Goal: Obtain resource: Download file/media

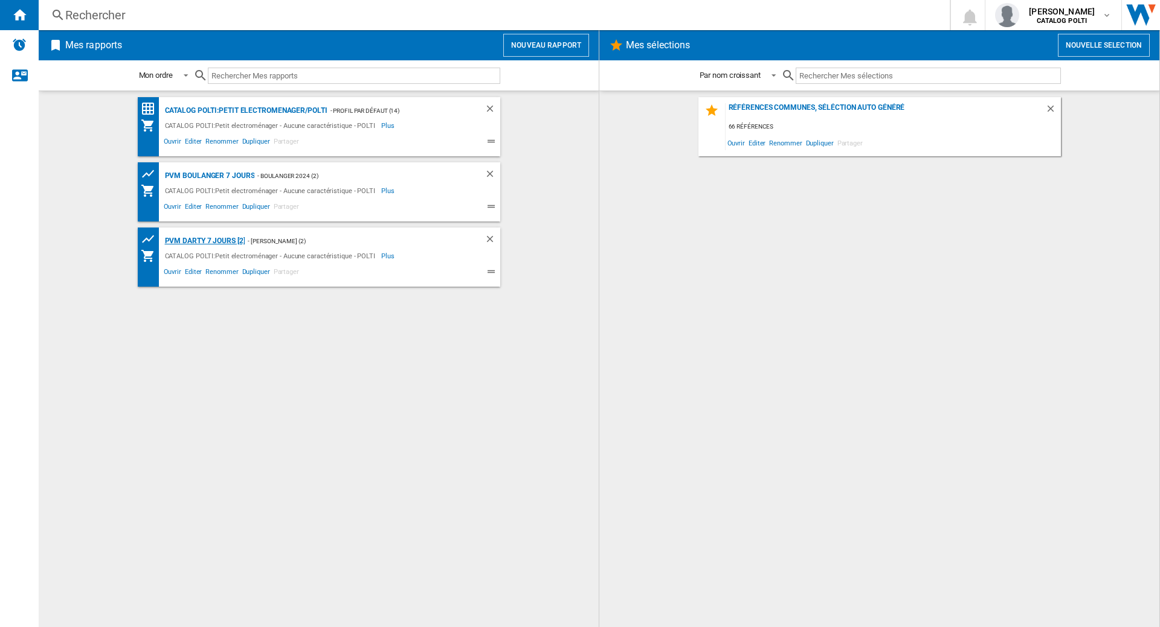
click at [218, 239] on div "PVM DARTY 7 jours [2]" at bounding box center [203, 241] width 83 height 15
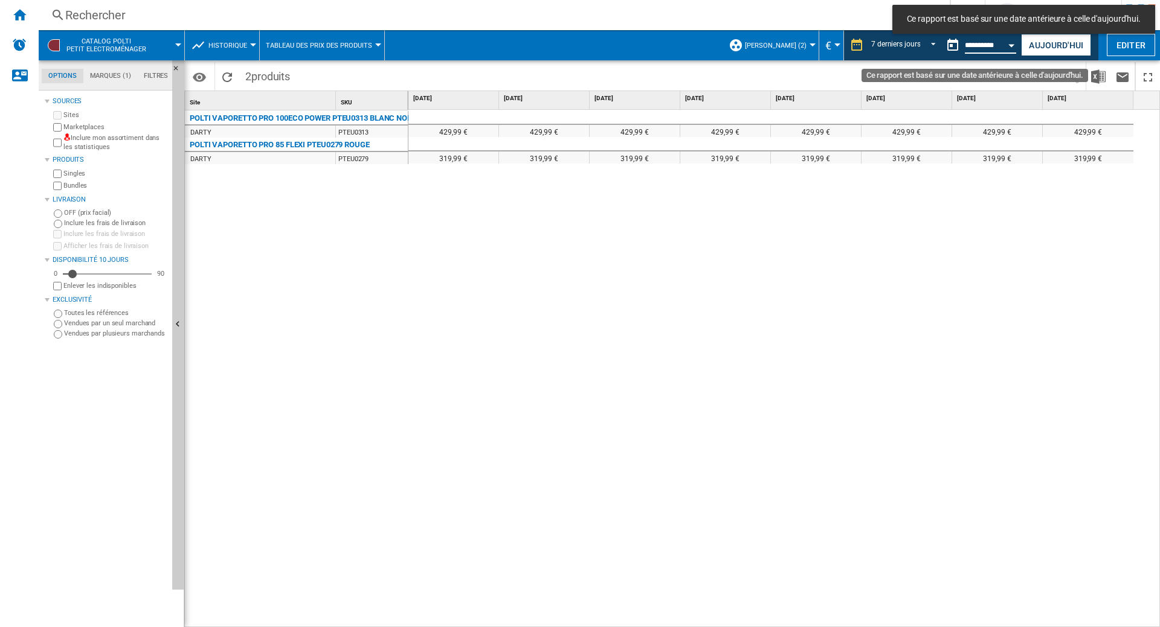
click at [964, 45] on input "**********" at bounding box center [989, 47] width 51 height 11
click at [944, 45] on button "Ce rapport est basé sur une date antérieure à celle d'aujourd'hui." at bounding box center [952, 45] width 24 height 24
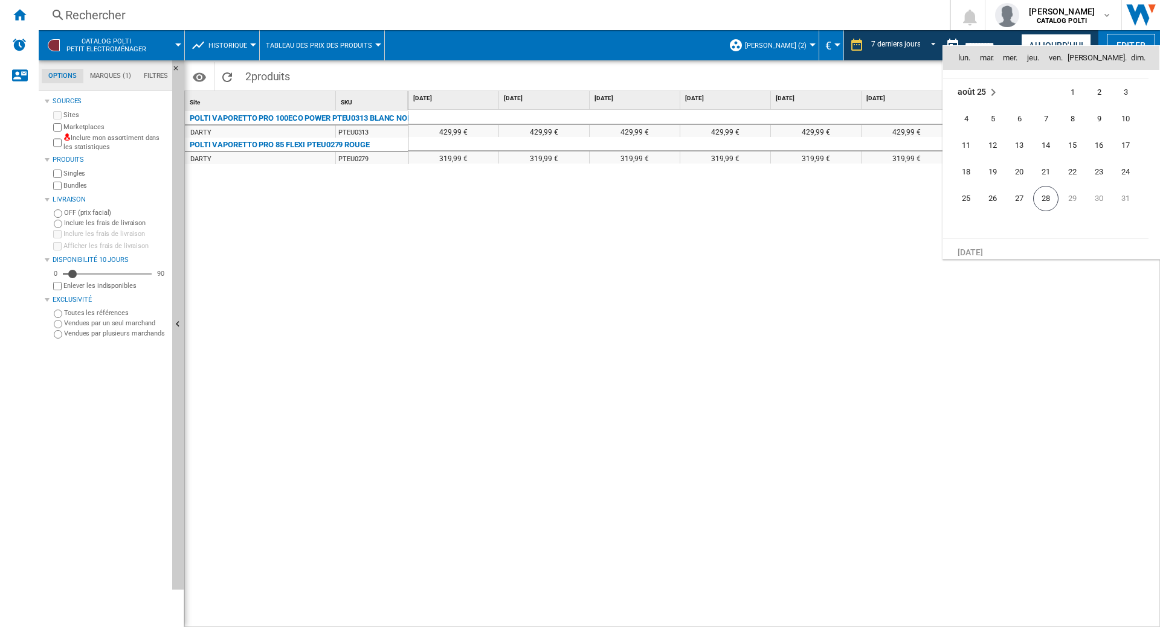
scroll to position [5758, 0]
click at [991, 192] on span "26" at bounding box center [992, 193] width 24 height 24
type input "**********"
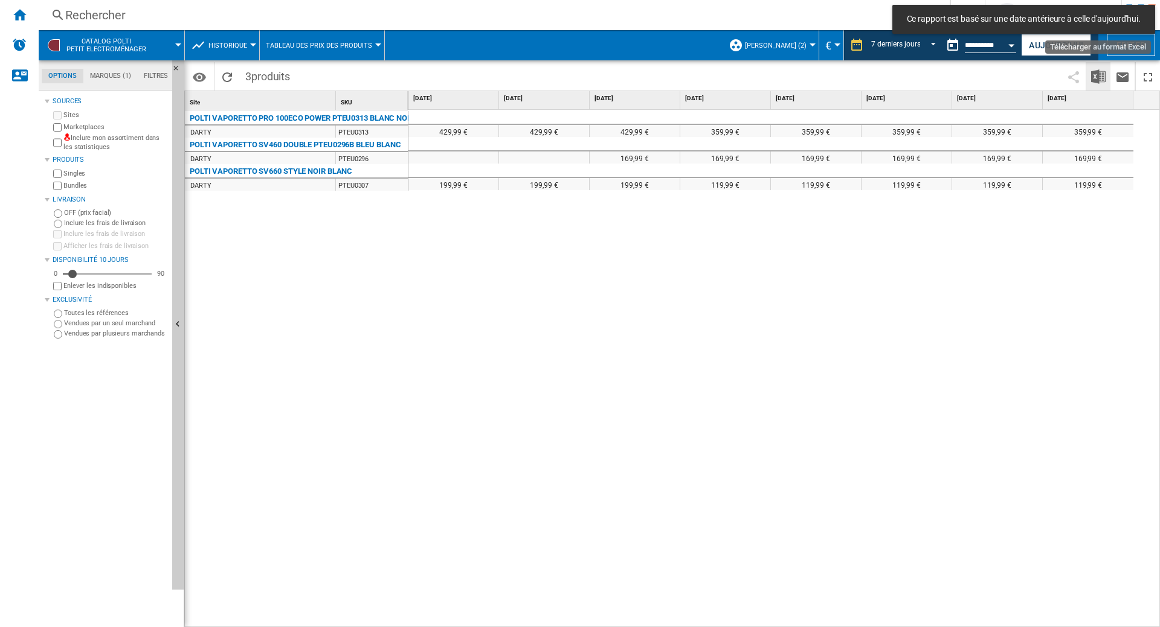
click at [1095, 75] on img "Télécharger au format Excel" at bounding box center [1098, 76] width 14 height 14
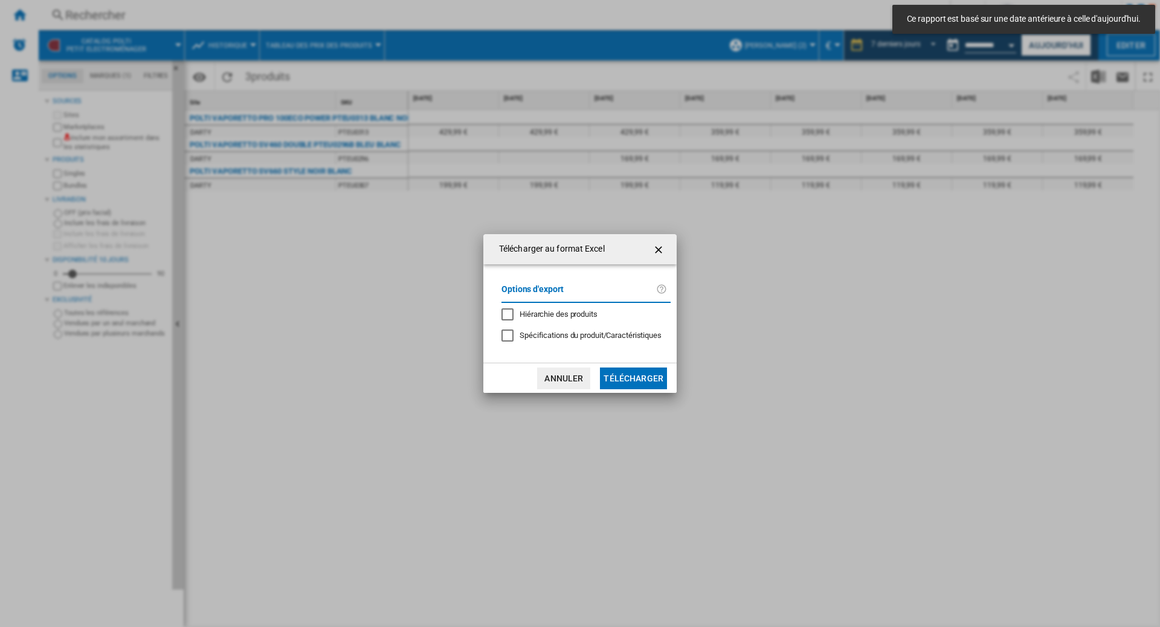
click at [648, 383] on button "Télécharger" at bounding box center [633, 379] width 67 height 22
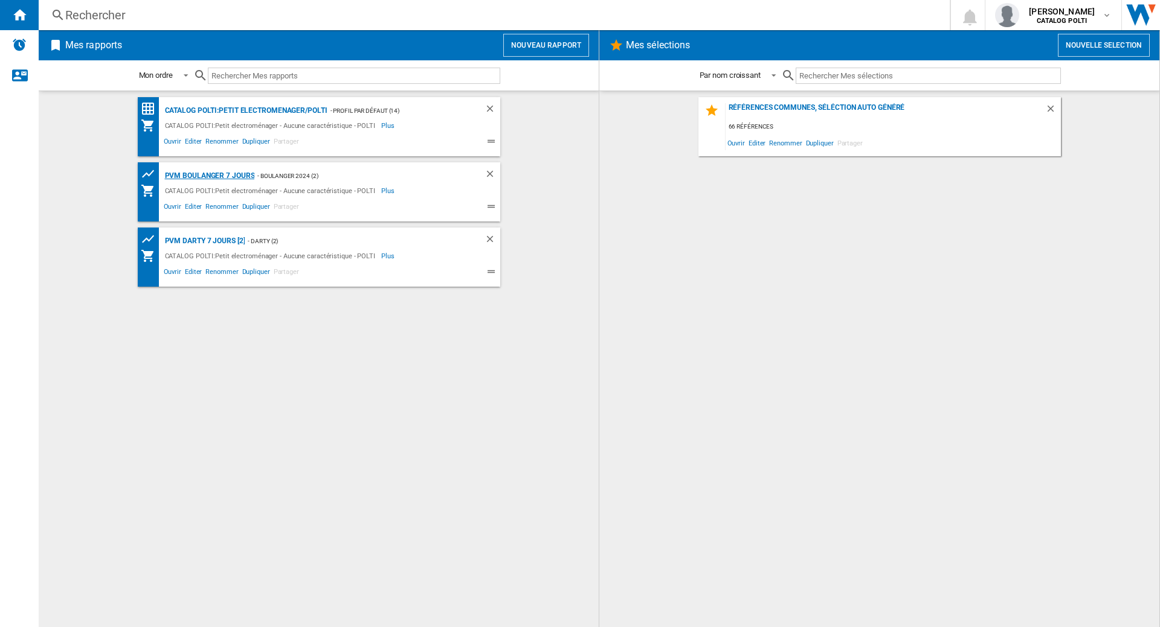
click at [207, 178] on div "PVM BOULANGER 7 jours" at bounding box center [208, 175] width 93 height 15
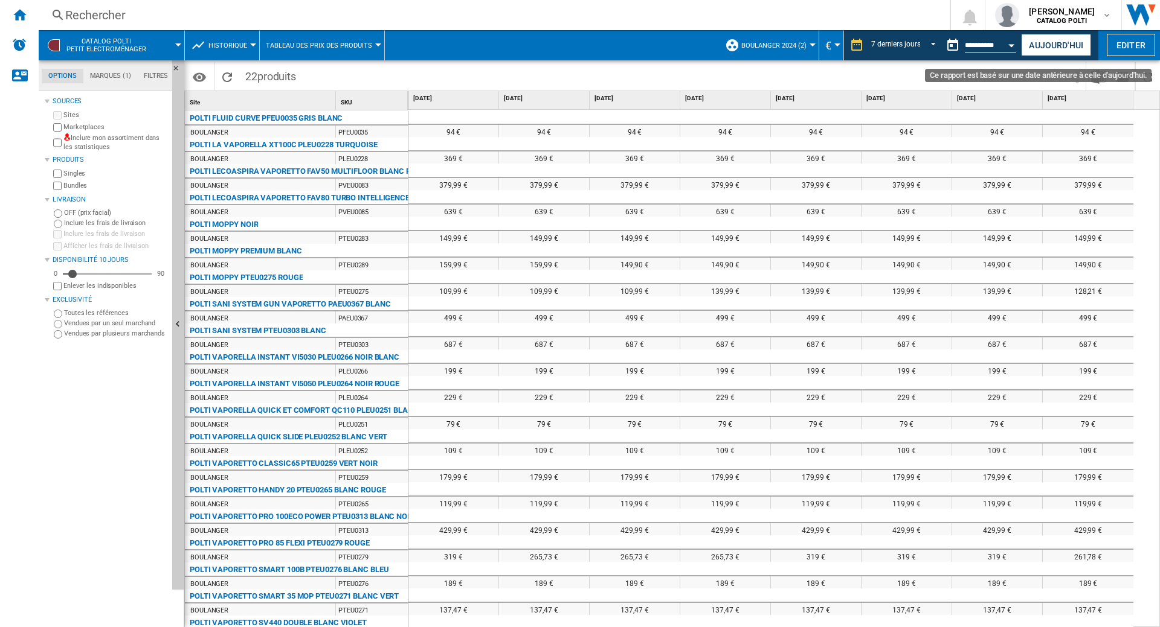
click at [949, 47] on button "Ce rapport est basé sur une date antérieure à celle d'aujourd'hui." at bounding box center [952, 45] width 24 height 24
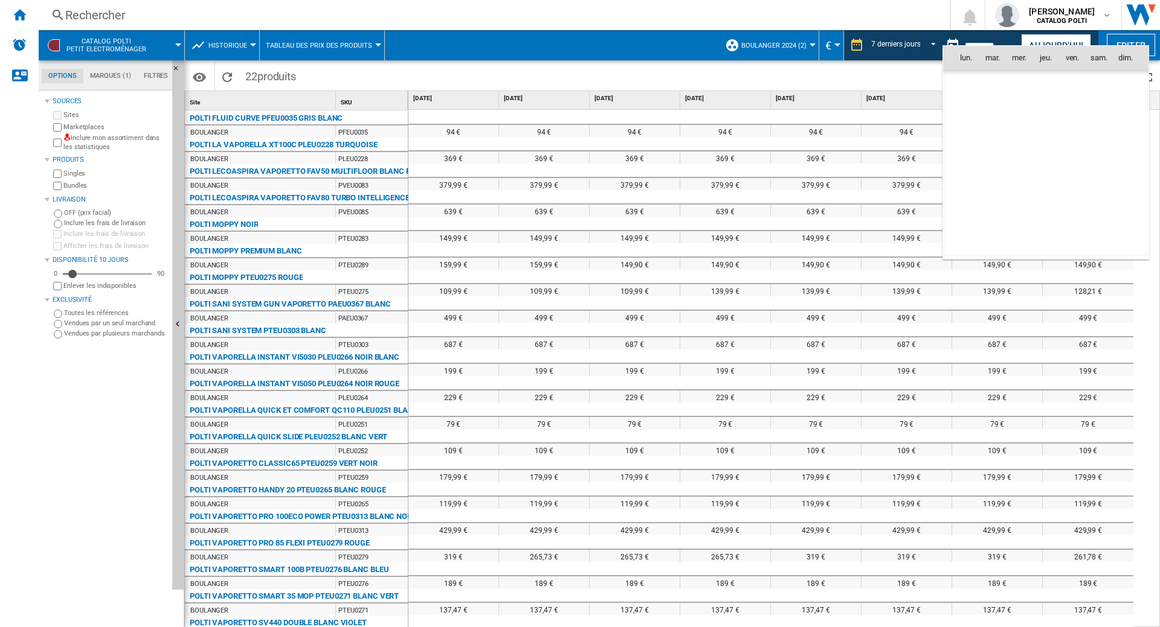
scroll to position [3041, 0]
click at [906, 44] on div at bounding box center [580, 313] width 1160 height 627
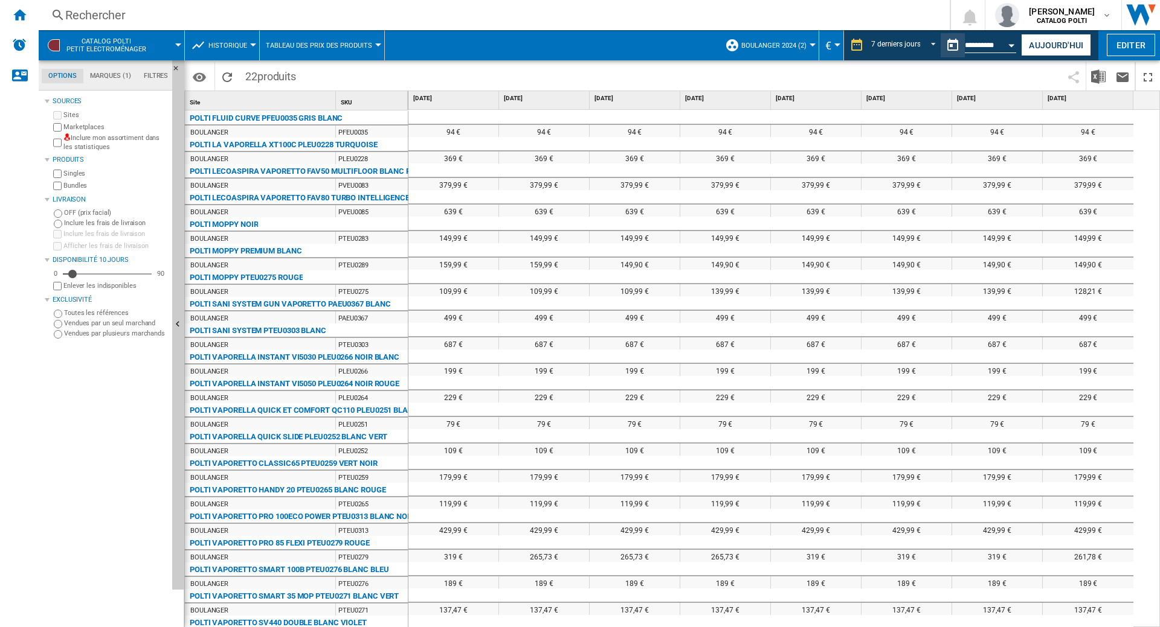
click at [231, 45] on span "Historique" at bounding box center [227, 46] width 39 height 8
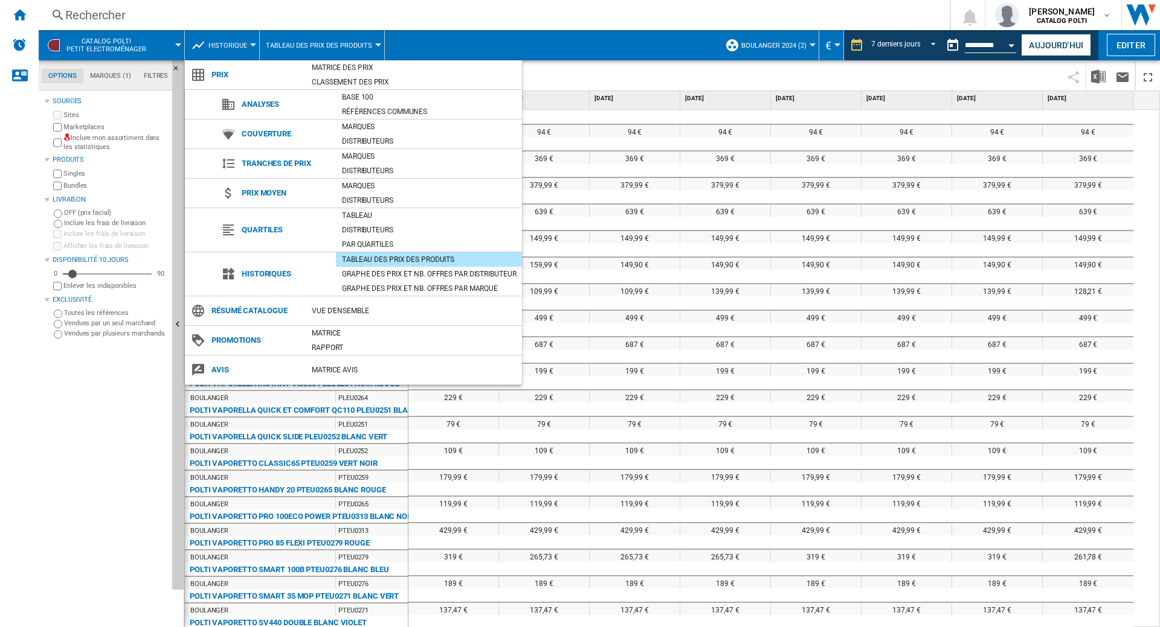
click at [405, 258] on div "Tableau des prix des produits" at bounding box center [429, 260] width 186 height 12
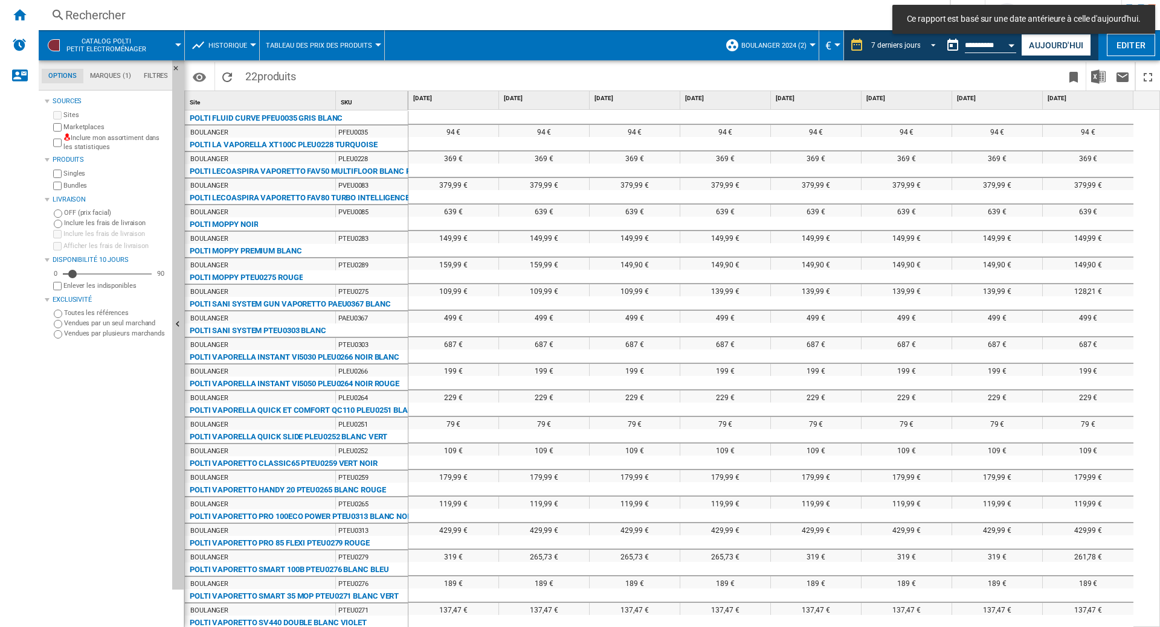
click at [926, 45] on span "REPORTS.WIZARD.STEPS.REPORT.STEPS.REPORT_OPTIONS.PERIOD: 7 derniers jours" at bounding box center [929, 44] width 14 height 11
click at [888, 63] on div "14 derniers jours" at bounding box center [890, 64] width 53 height 10
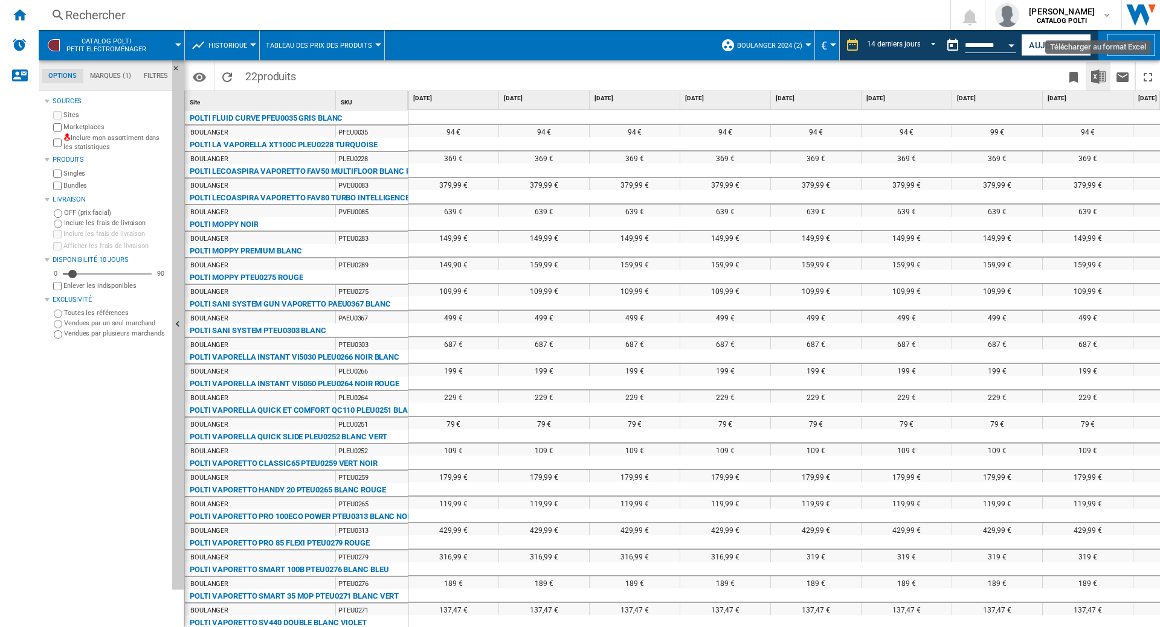
click at [1096, 76] on img "Télécharger au format Excel" at bounding box center [1098, 76] width 14 height 14
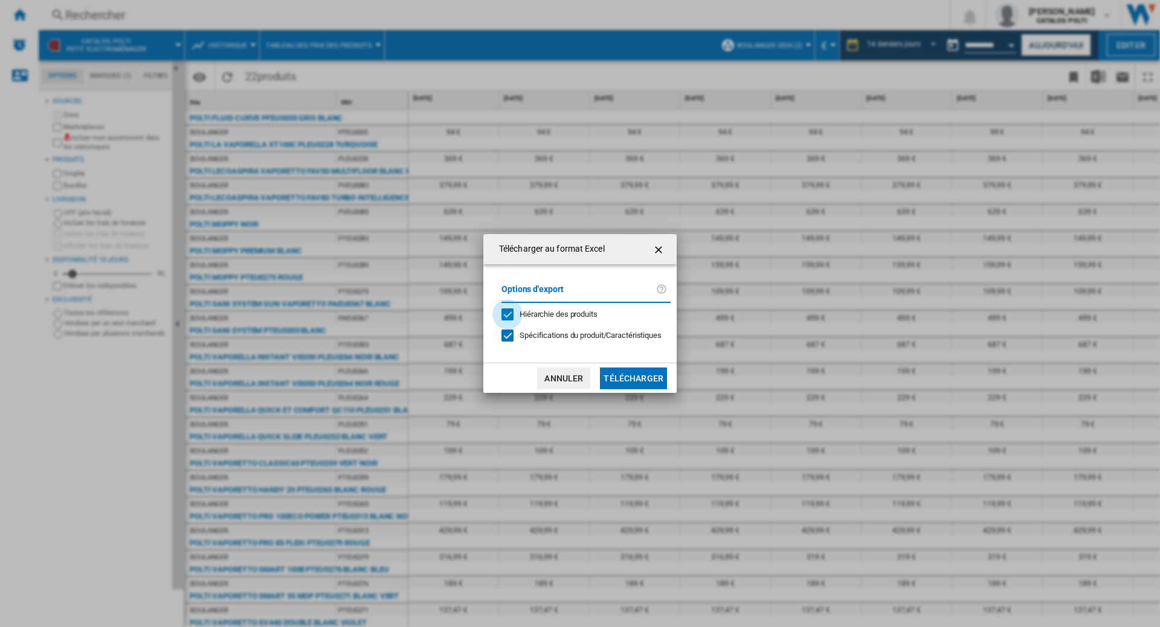
click at [508, 313] on div "Hiérarchie des produits" at bounding box center [507, 315] width 12 height 12
click at [505, 334] on div at bounding box center [507, 336] width 12 height 12
click at [615, 377] on button "Télécharger" at bounding box center [633, 379] width 67 height 22
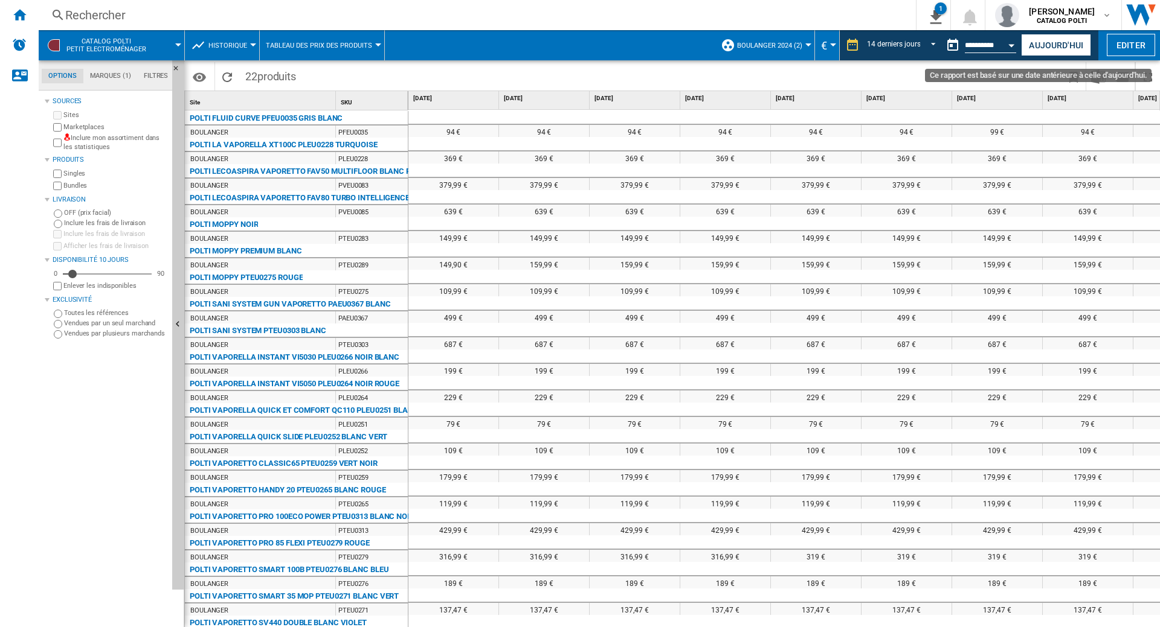
click at [945, 43] on button "Ce rapport est basé sur une date antérieure à celle d'aujourd'hui." at bounding box center [952, 45] width 24 height 24
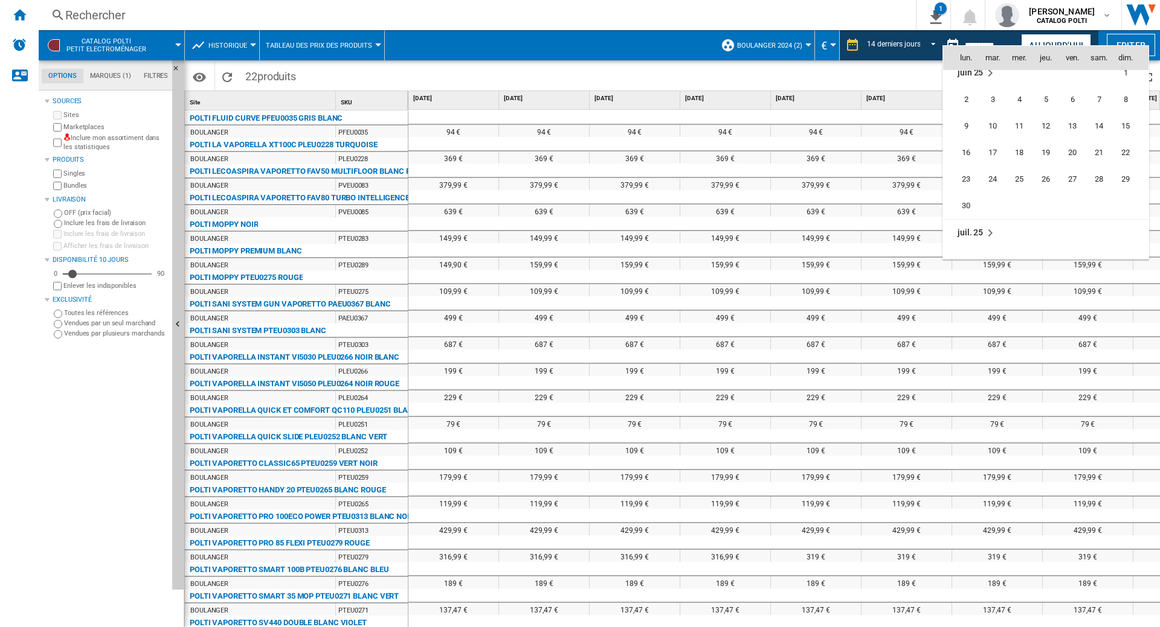
scroll to position [5763, 0]
click at [1042, 188] on span "28" at bounding box center [1045, 188] width 25 height 25
type input "**********"
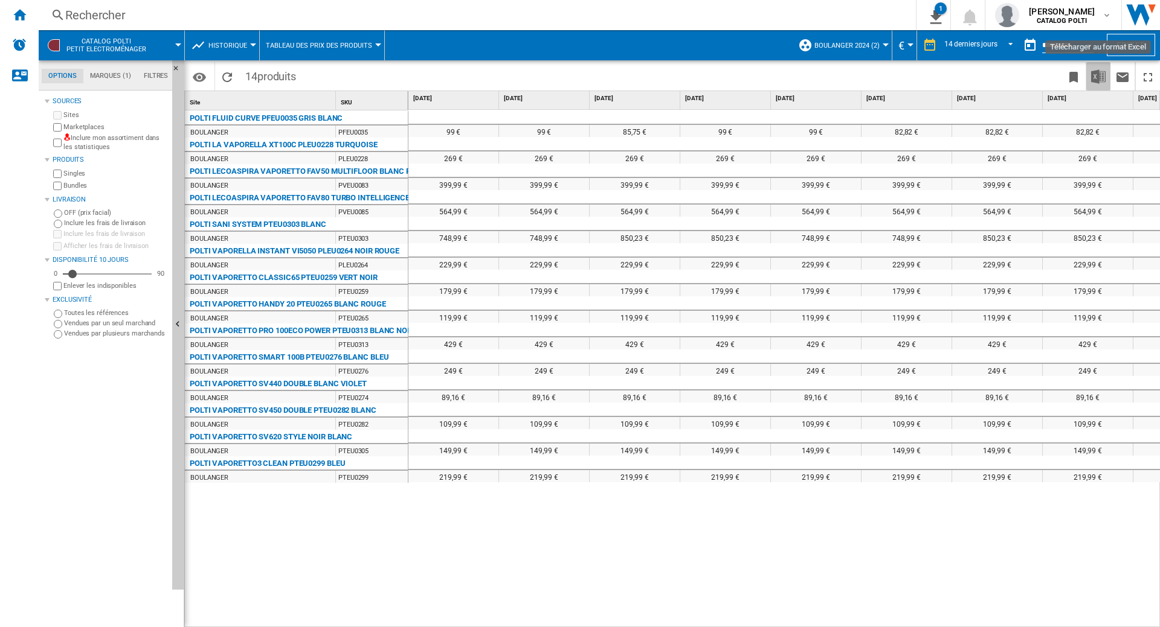
click at [1095, 80] on img "Télécharger au format Excel" at bounding box center [1098, 76] width 14 height 14
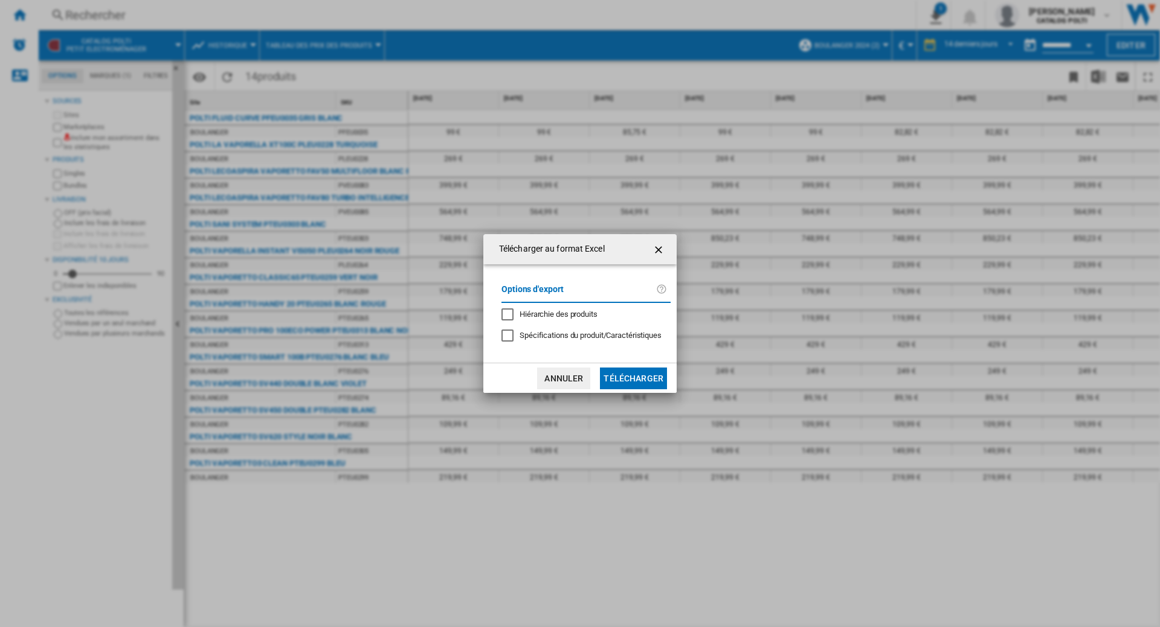
click at [624, 383] on button "Télécharger" at bounding box center [633, 379] width 67 height 22
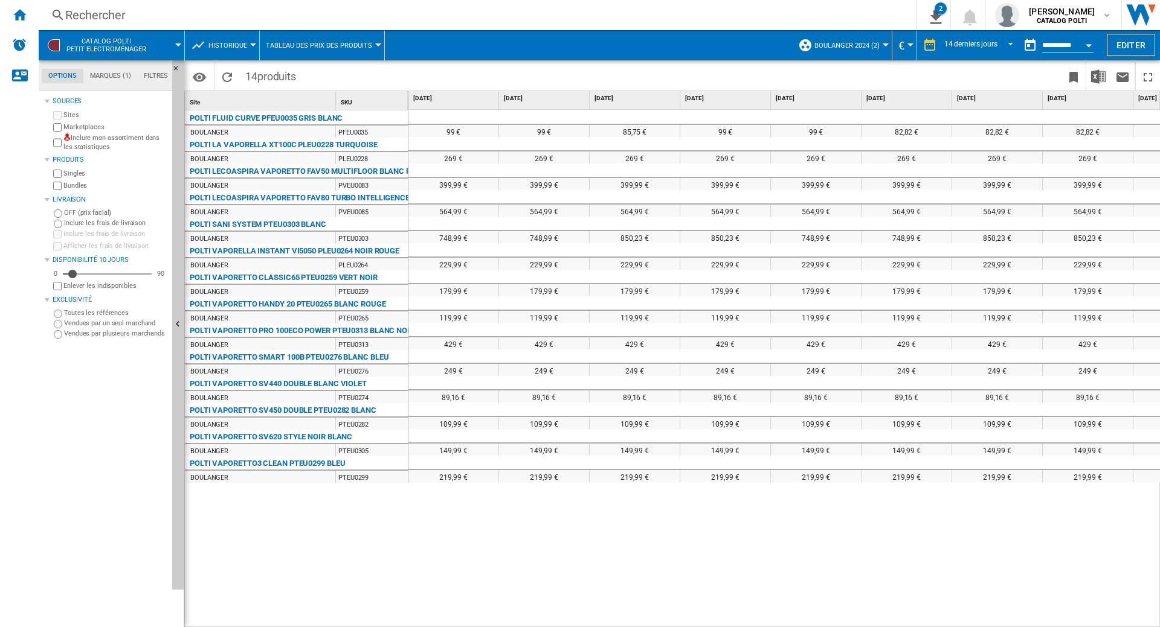
click at [391, 591] on div "POLTI FLUID CURVE PFEU0035 GRIS BLANC BOULANGER PFEU0035 POLTI LA VAPORELLA XT1…" at bounding box center [296, 370] width 223 height 518
